Goal: Find specific page/section: Find specific page/section

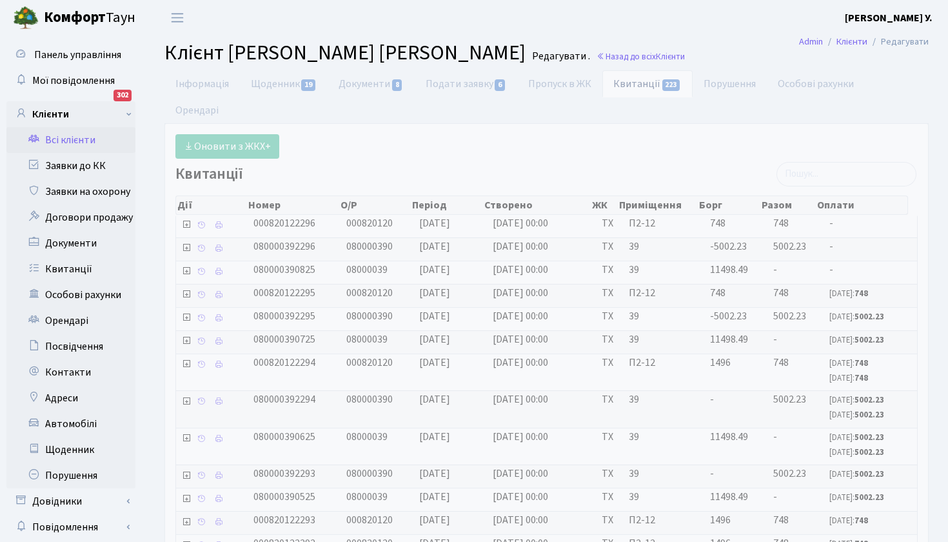
select select "25"
click at [78, 135] on link "Всі клієнти" at bounding box center [70, 140] width 129 height 26
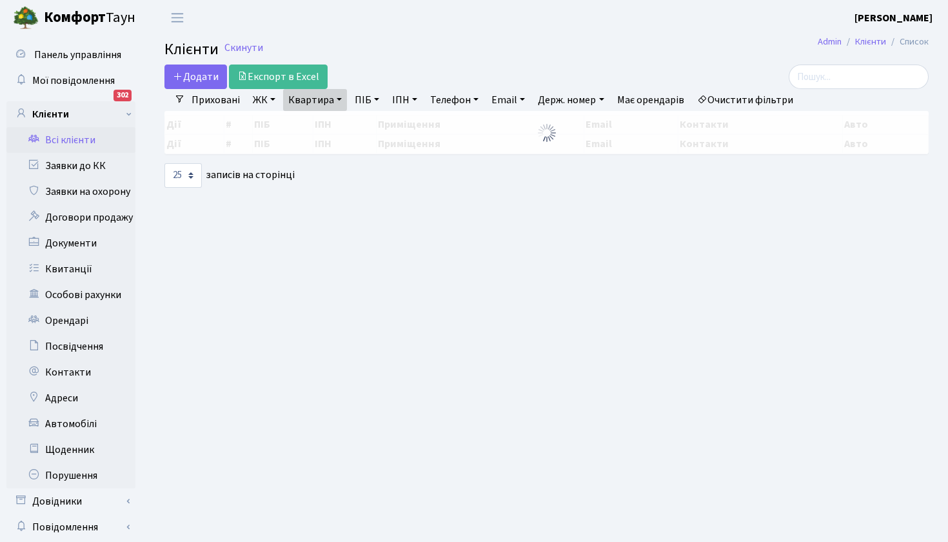
select select "25"
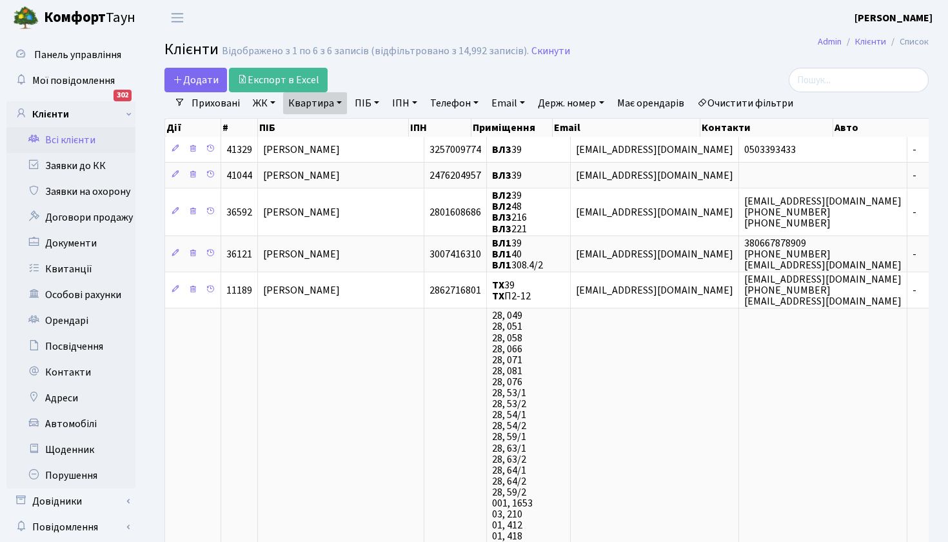
click at [310, 98] on link "Квартира" at bounding box center [315, 103] width 64 height 22
type input "41"
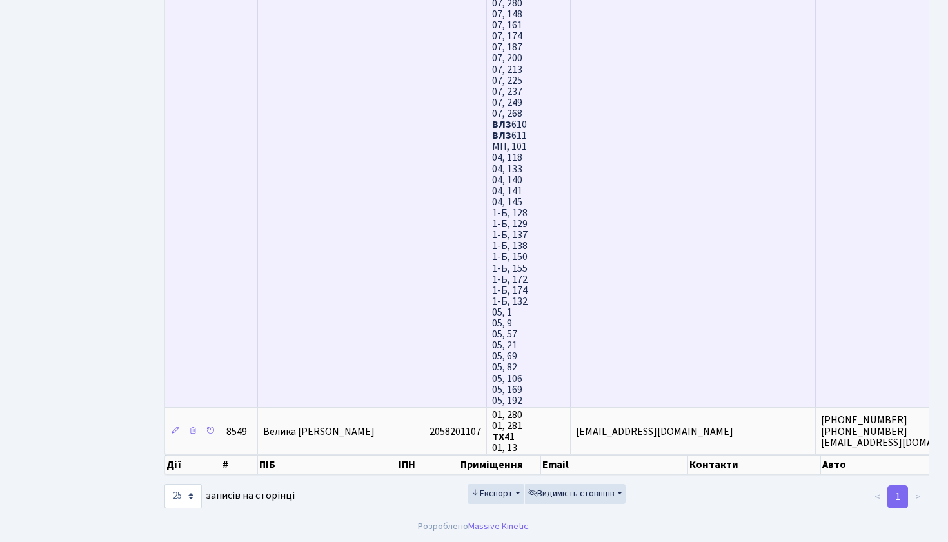
scroll to position [4283, 0]
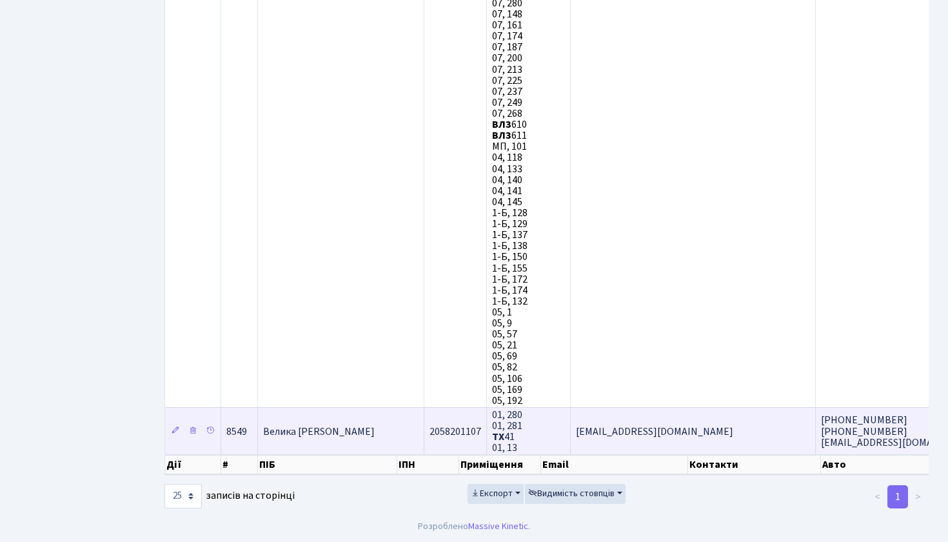
click at [344, 434] on span "Велика [PERSON_NAME]" at bounding box center [319, 431] width 112 height 14
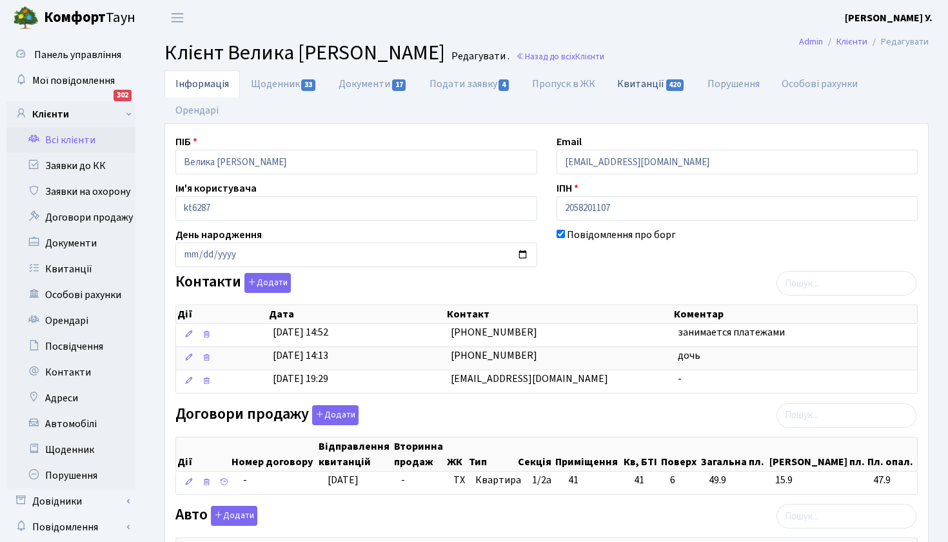
click at [641, 81] on link "Квитанції 420" at bounding box center [651, 83] width 90 height 26
select select "25"
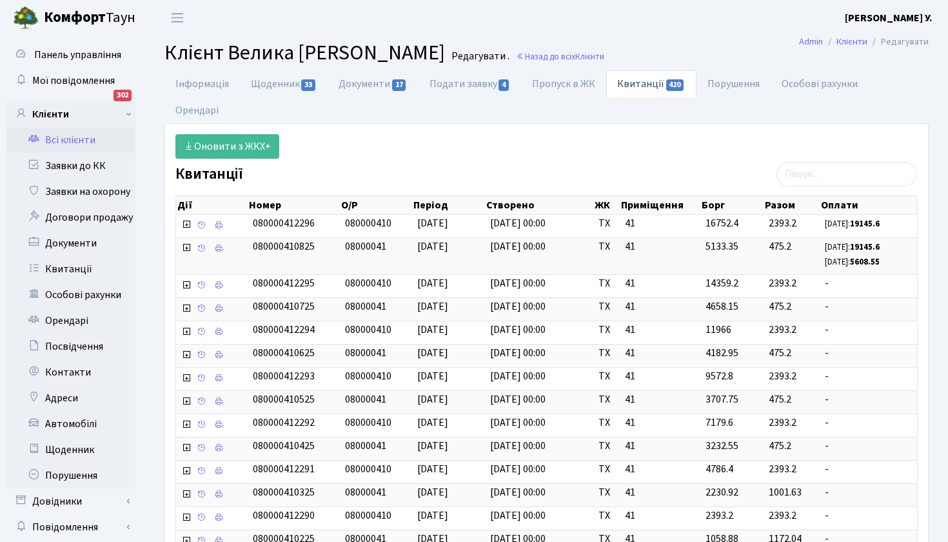
click at [90, 139] on link "Всі клієнти" at bounding box center [70, 140] width 129 height 26
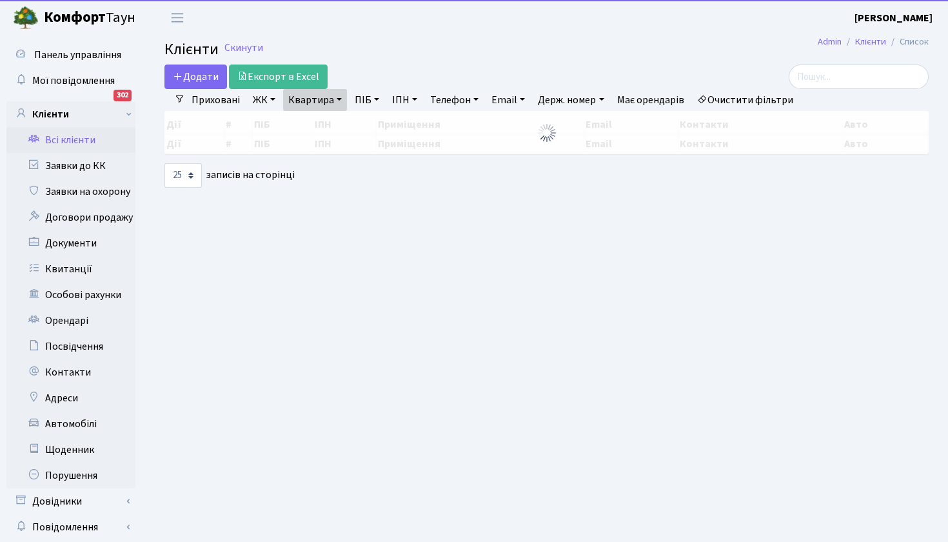
select select "25"
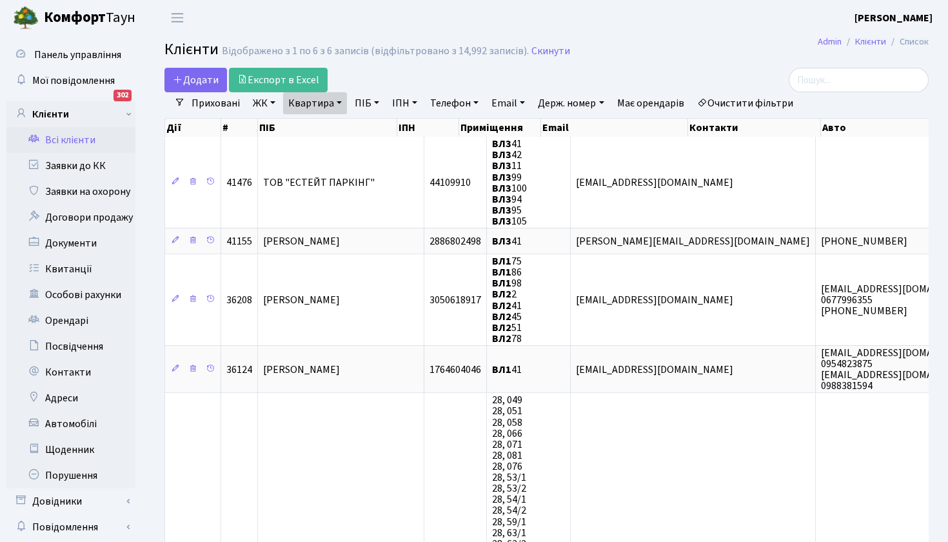
click at [344, 102] on link "Квартира" at bounding box center [315, 103] width 64 height 22
type input "П3-30"
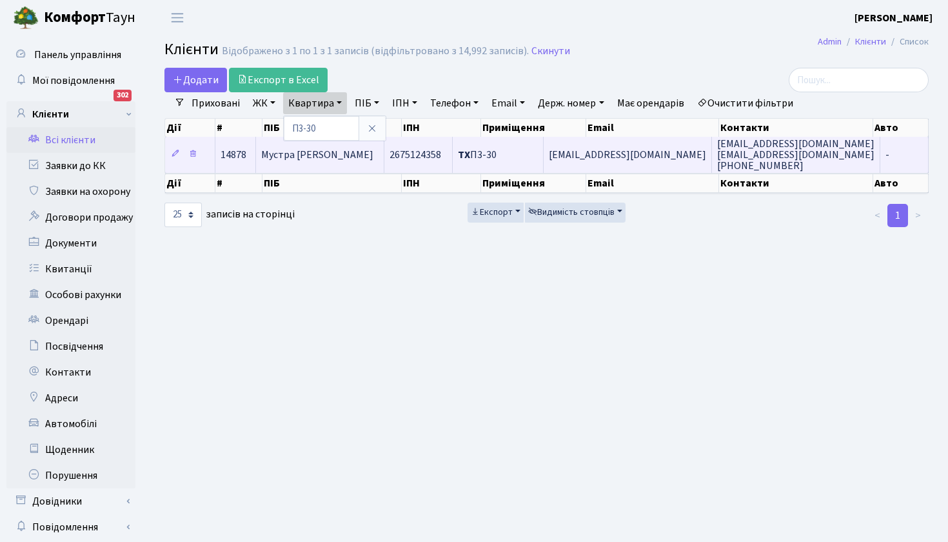
click at [350, 152] on span "Мустра [PERSON_NAME]" at bounding box center [317, 155] width 112 height 14
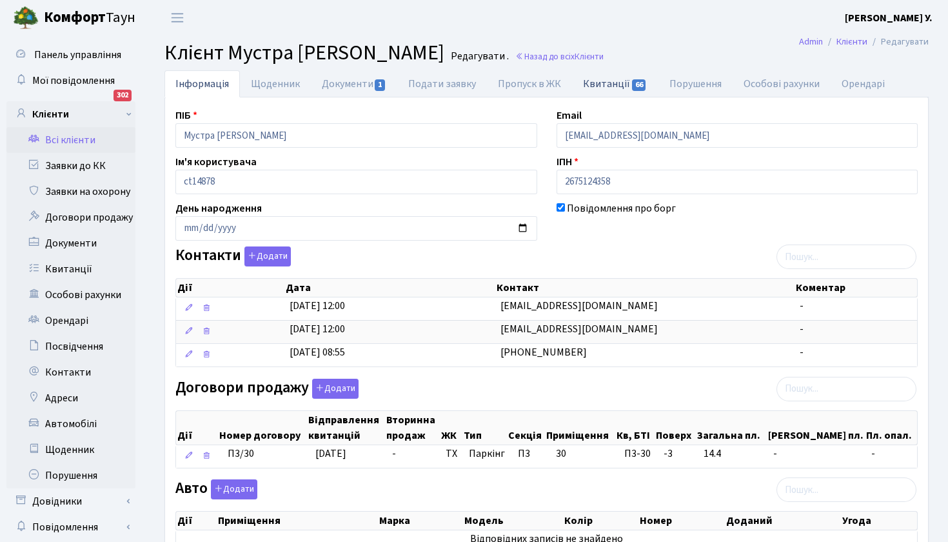
click at [605, 84] on link "Квитанції 66" at bounding box center [615, 83] width 86 height 26
select select "25"
